Goal: Task Accomplishment & Management: Complete application form

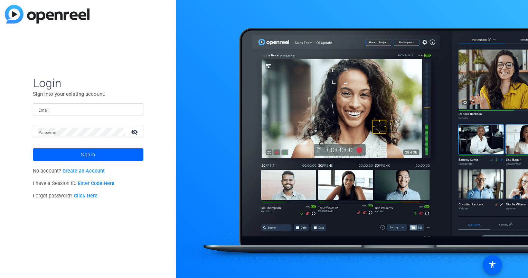
click at [90, 171] on link "Create an Account" at bounding box center [84, 171] width 42 height 6
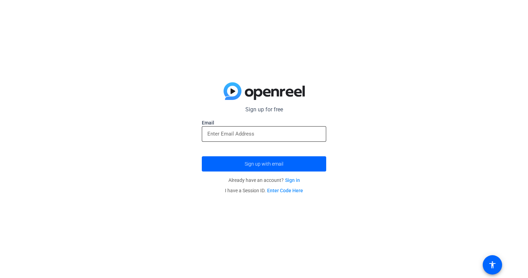
click at [242, 130] on input "email" at bounding box center [263, 134] width 113 height 8
type input "[EMAIL_ADDRESS][PERSON_NAME][DOMAIN_NAME]"
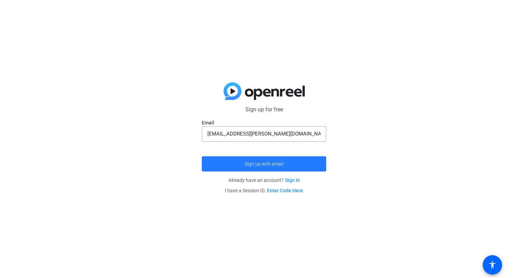
click at [221, 167] on span "submit" at bounding box center [264, 164] width 124 height 17
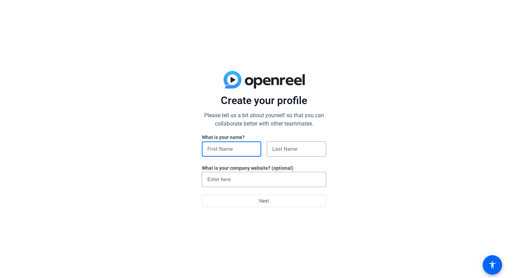
click at [217, 148] on input at bounding box center [231, 149] width 48 height 8
type input "Sachin"
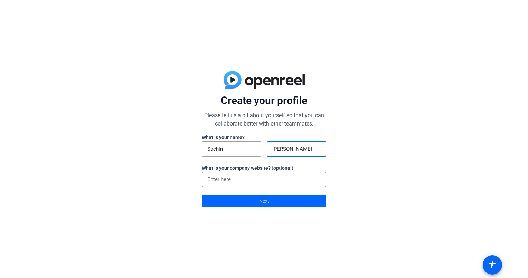
type input "[PERSON_NAME]"
click at [241, 179] on input at bounding box center [263, 179] width 113 height 8
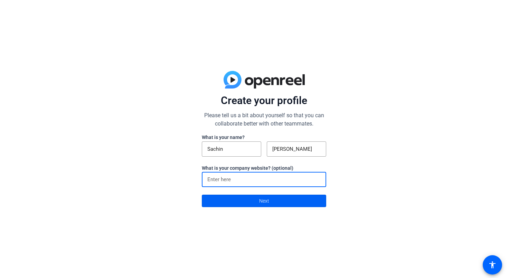
click at [265, 206] on span "Next" at bounding box center [264, 200] width 10 height 13
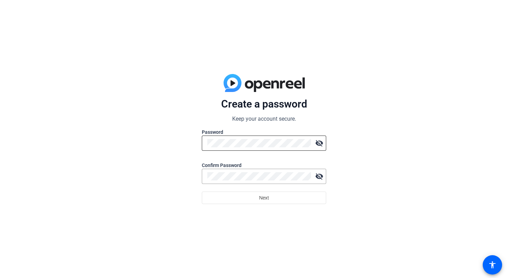
click at [238, 137] on div at bounding box center [259, 143] width 104 height 15
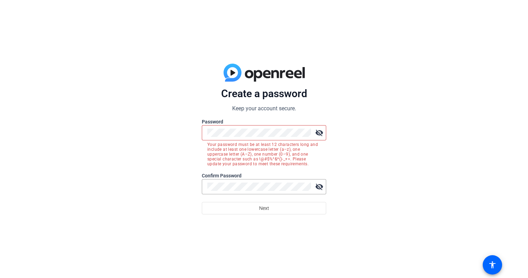
click at [438, 150] on div "Create a password Keep your account secure. Password visibility_off Your passwo…" at bounding box center [264, 139] width 528 height 278
click at [136, 133] on div "Create a password Keep your account secure. Password visibility_off Your passwo…" at bounding box center [264, 139] width 528 height 278
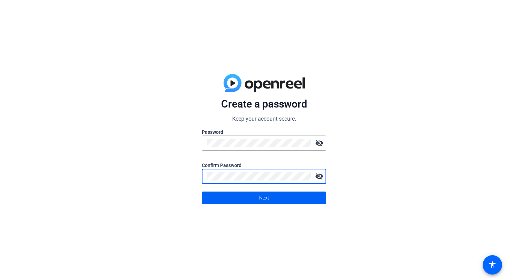
click at [274, 199] on span at bounding box center [264, 197] width 124 height 17
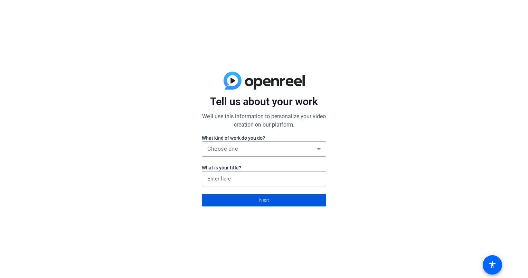
click at [266, 203] on span "Next" at bounding box center [264, 200] width 10 height 13
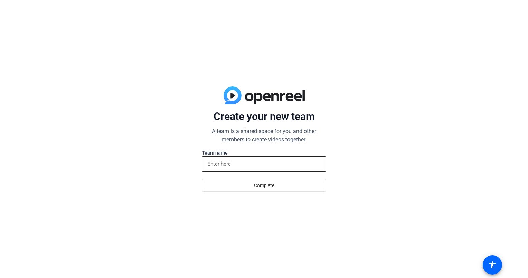
click at [228, 168] on div at bounding box center [263, 163] width 113 height 15
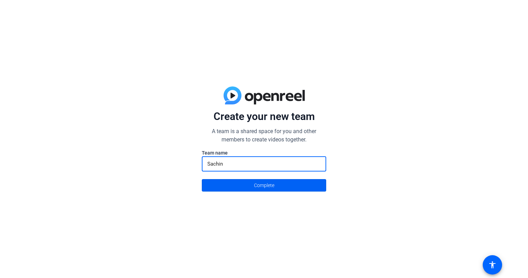
type input "Sachin"
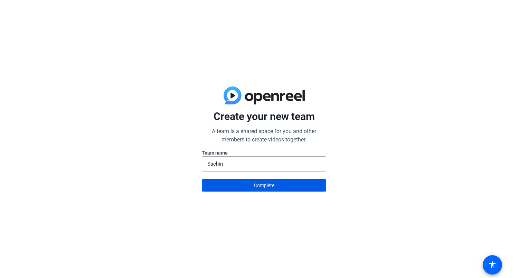
click at [240, 186] on span at bounding box center [264, 185] width 124 height 17
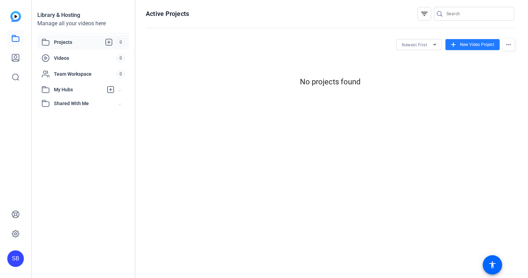
click at [479, 44] on span "New Video Project" at bounding box center [477, 44] width 34 height 6
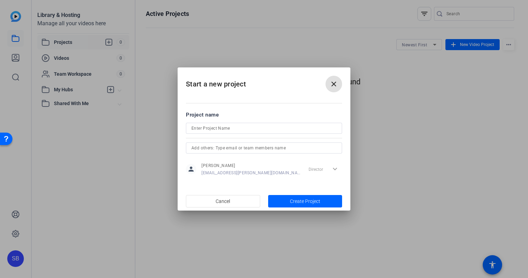
click at [333, 85] on mat-icon "close" at bounding box center [334, 84] width 8 height 8
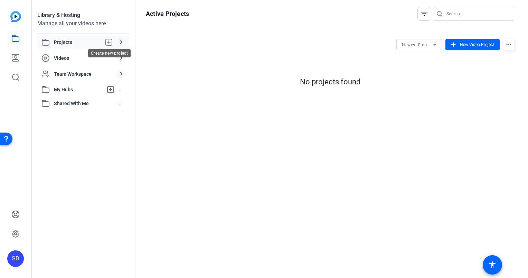
click at [113, 40] on icon at bounding box center [109, 42] width 8 height 8
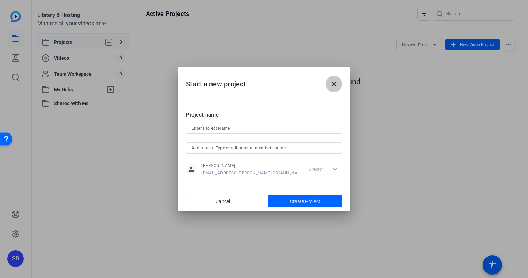
click at [335, 86] on mat-icon "close" at bounding box center [334, 84] width 8 height 8
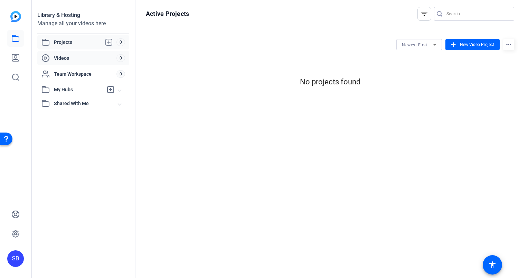
click at [66, 58] on span "Videos" at bounding box center [85, 58] width 63 height 7
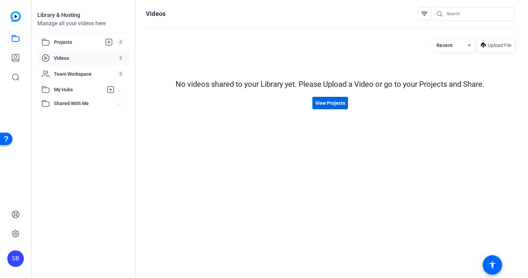
click at [326, 102] on span "View Projects" at bounding box center [330, 103] width 30 height 7
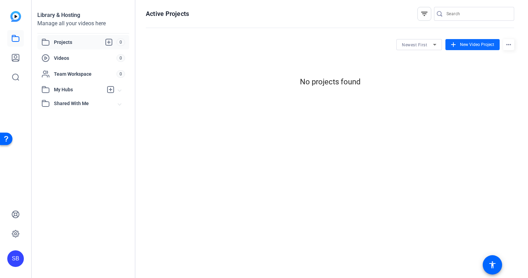
click at [453, 44] on mat-icon "add" at bounding box center [454, 45] width 8 height 8
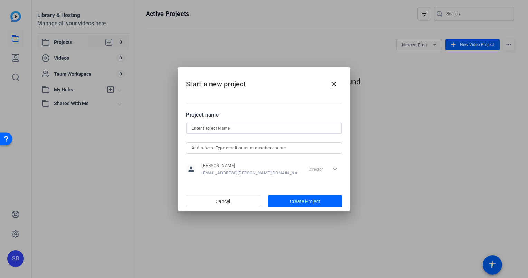
click at [207, 130] on input at bounding box center [264, 128] width 145 height 8
type input "Test"
click at [294, 198] on span "Create Project" at bounding box center [305, 201] width 30 height 7
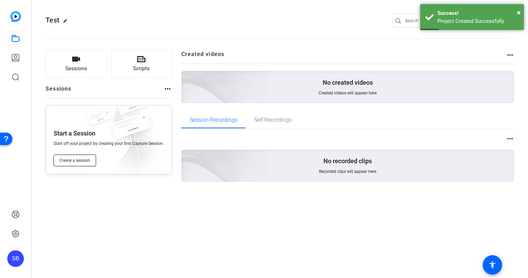
click at [71, 159] on span "Create a session" at bounding box center [74, 161] width 31 height 6
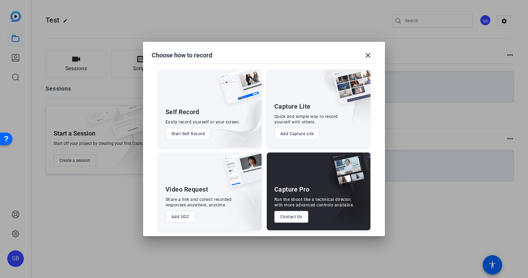
click at [189, 131] on button "Start Self Record" at bounding box center [189, 134] width 46 height 12
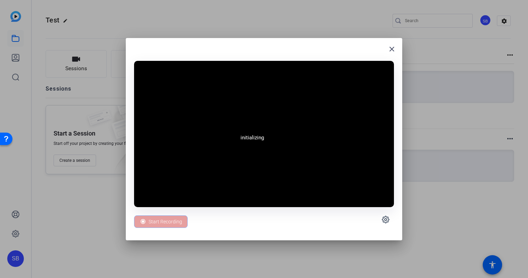
click at [160, 221] on div "Start Recording" at bounding box center [161, 221] width 54 height 12
click at [392, 50] on mat-icon "close" at bounding box center [392, 49] width 8 height 8
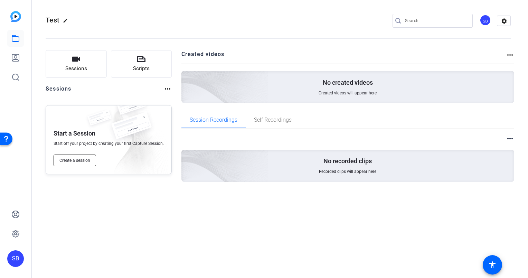
click at [77, 164] on button "Create a session" at bounding box center [75, 161] width 43 height 12
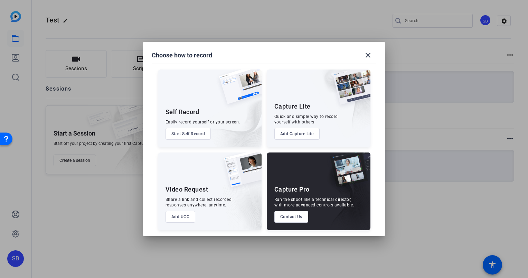
click at [181, 136] on button "Start Self Record" at bounding box center [189, 134] width 46 height 12
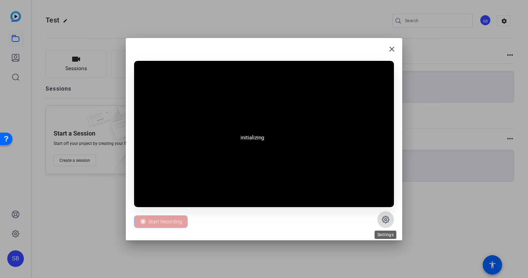
click at [383, 221] on icon at bounding box center [386, 219] width 8 height 8
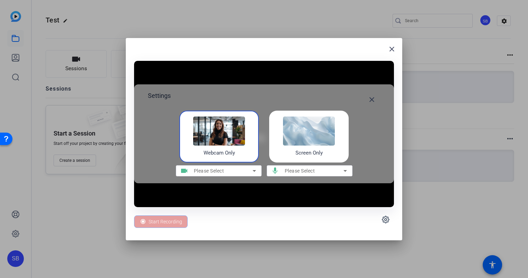
click at [223, 172] on span "Please Select" at bounding box center [209, 171] width 30 height 6
click at [307, 171] on span "Please Select" at bounding box center [300, 171] width 30 height 6
click at [205, 172] on span "Please Select" at bounding box center [209, 171] width 30 height 6
click at [371, 100] on mat-icon "close" at bounding box center [372, 99] width 8 height 8
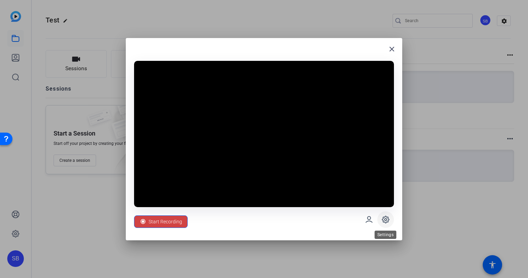
click at [388, 216] on icon at bounding box center [385, 219] width 7 height 7
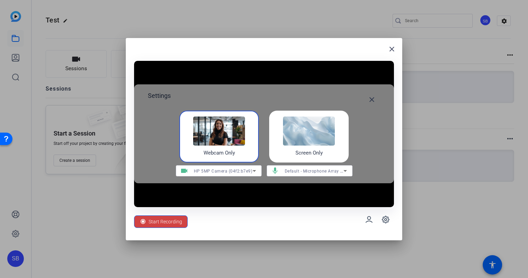
click at [246, 172] on span "HP 5MP Camera (04f2:b7e9)" at bounding box center [223, 171] width 59 height 5
click at [232, 133] on div at bounding box center [264, 139] width 528 height 278
click at [376, 100] on mat-icon "close" at bounding box center [372, 99] width 8 height 8
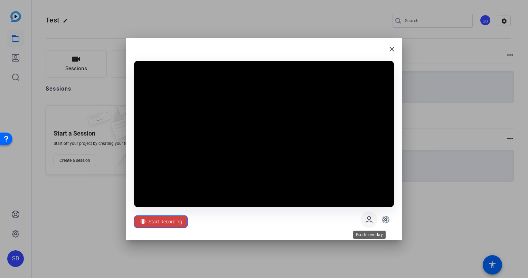
click at [369, 219] on icon at bounding box center [369, 219] width 6 height 6
click at [368, 223] on icon at bounding box center [369, 219] width 8 height 8
click at [391, 48] on mat-icon "close" at bounding box center [392, 49] width 8 height 8
